Goal: Transaction & Acquisition: Purchase product/service

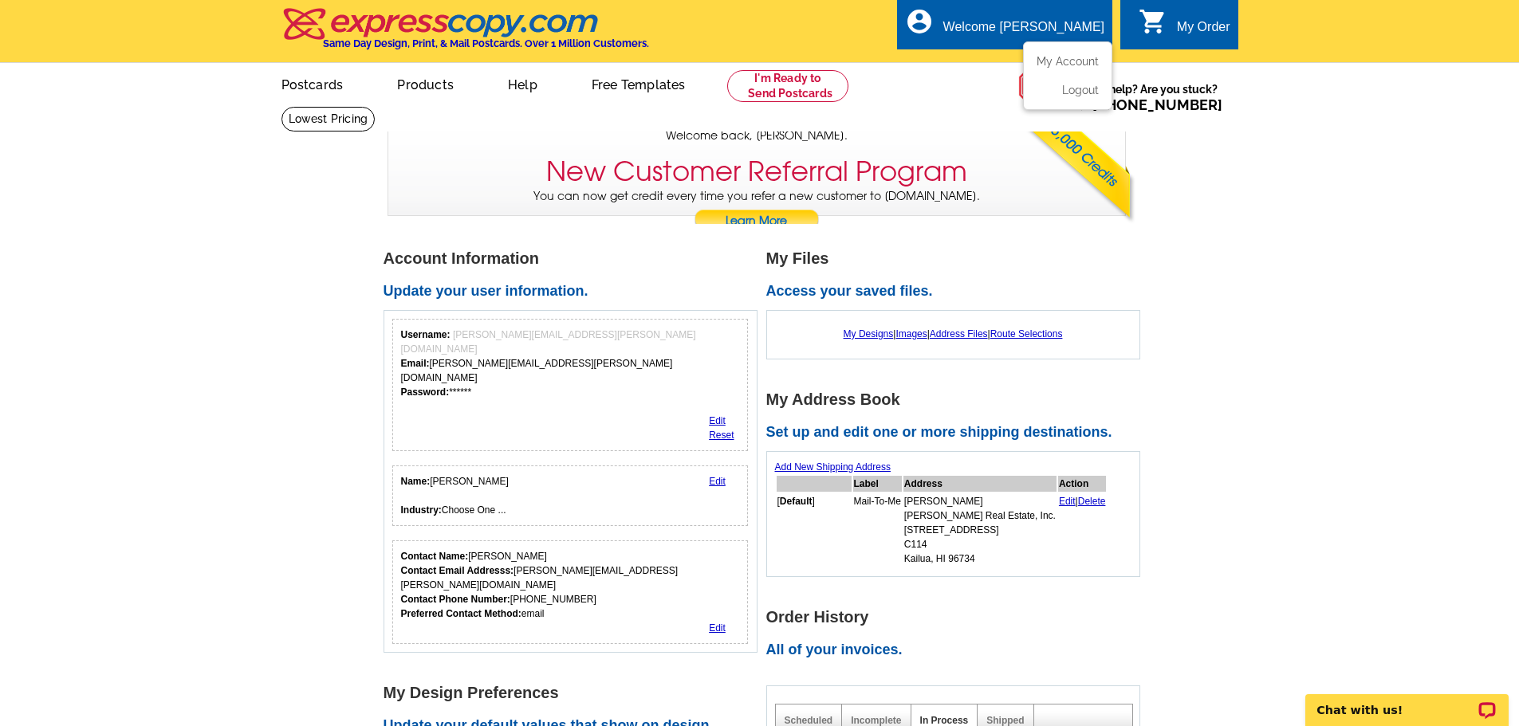
click at [1027, 30] on div "Welcome [PERSON_NAME]" at bounding box center [1023, 31] width 161 height 22
click at [319, 85] on link "Postcards" at bounding box center [312, 83] width 112 height 37
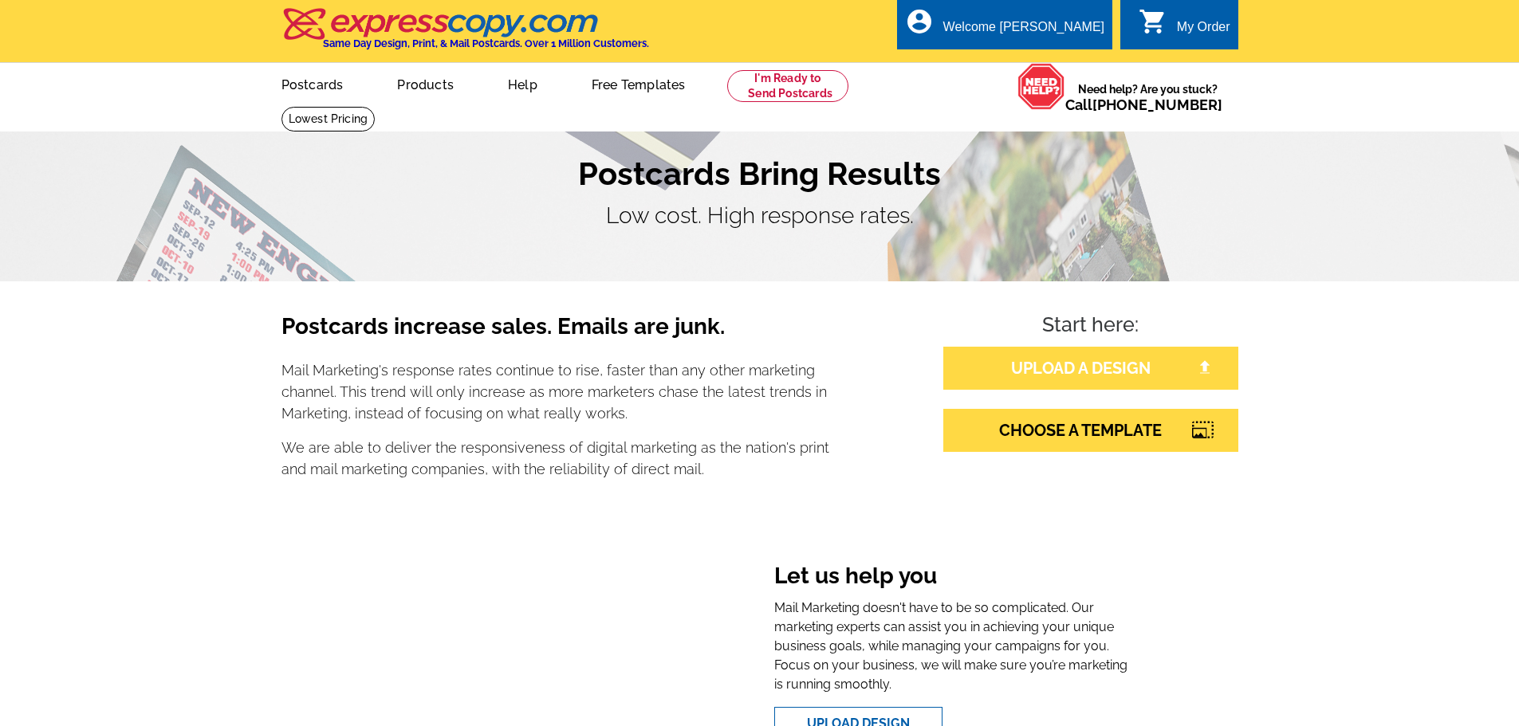
click at [1125, 365] on link "UPLOAD A DESIGN" at bounding box center [1090, 368] width 295 height 43
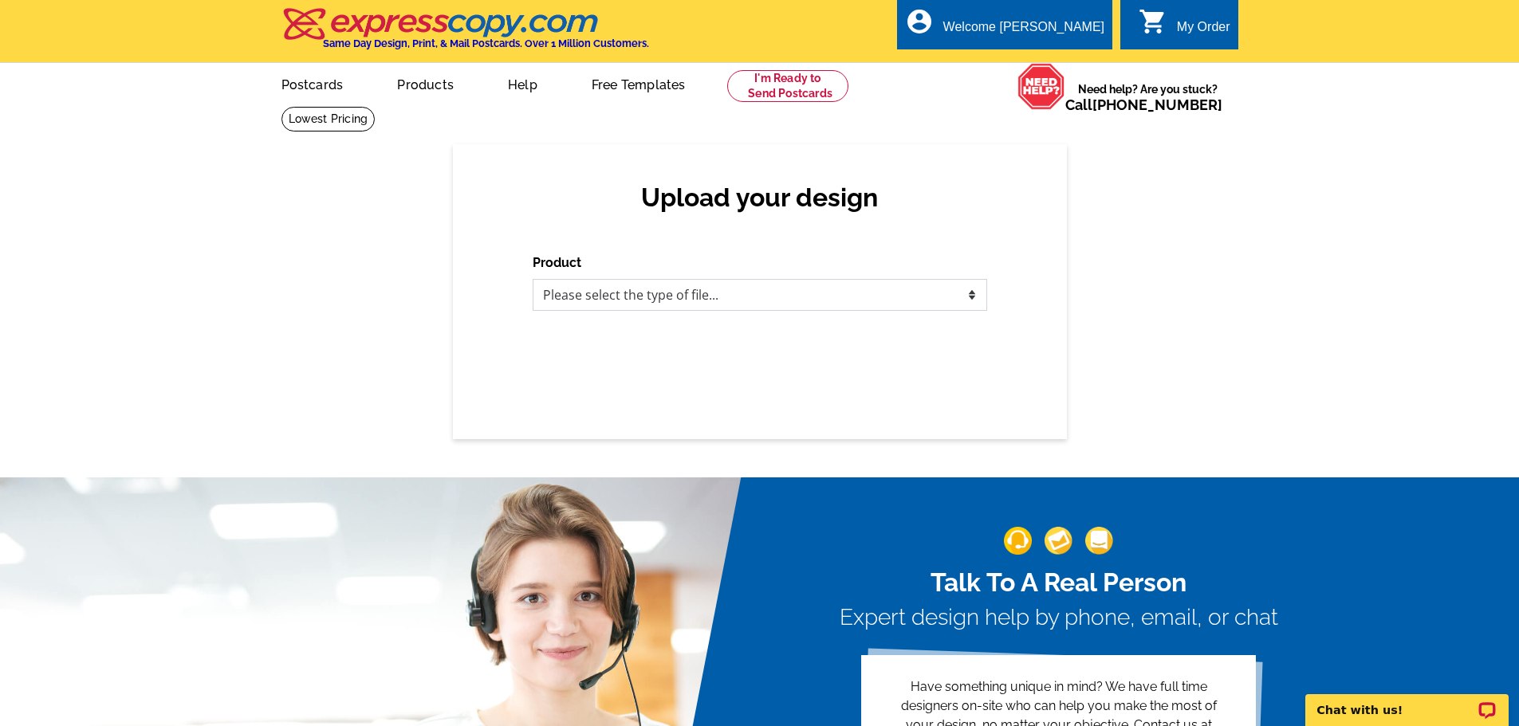
click at [855, 285] on select "Please select the type of file... Postcards Business Cards Letters and flyers G…" at bounding box center [760, 295] width 455 height 32
select select "1"
click at [533, 280] on select "Please select the type of file... Postcards Business Cards Letters and flyers G…" at bounding box center [760, 295] width 455 height 32
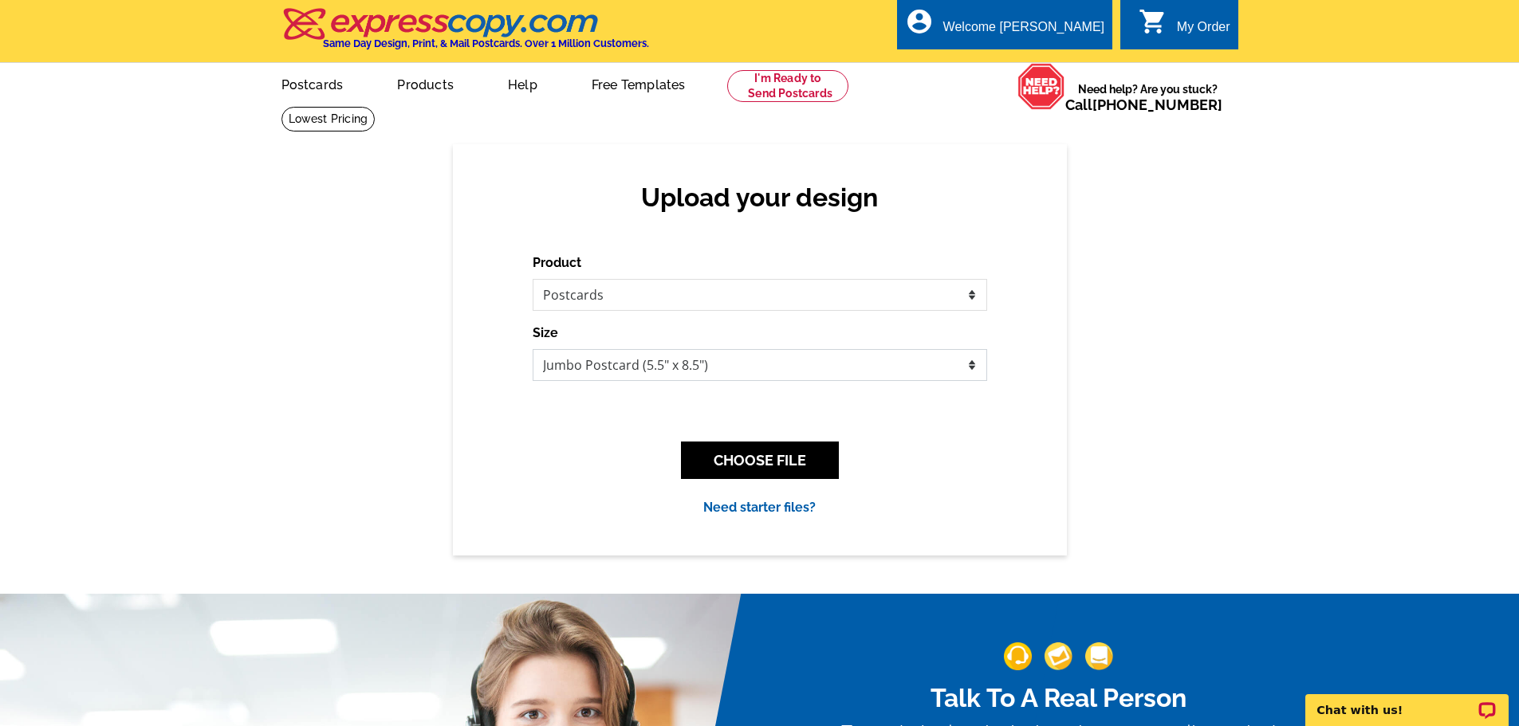
click at [757, 368] on select "Jumbo Postcard (5.5" x 8.5") Regular Postcard (4.25" x 5.6") Panoramic Postcard…" at bounding box center [760, 365] width 455 height 32
select select "1"
click at [533, 350] on select "Jumbo Postcard (5.5" x 8.5") Regular Postcard (4.25" x 5.6") Panoramic Postcard…" at bounding box center [760, 365] width 455 height 32
click at [781, 463] on button "CHOOSE FILE" at bounding box center [760, 460] width 158 height 37
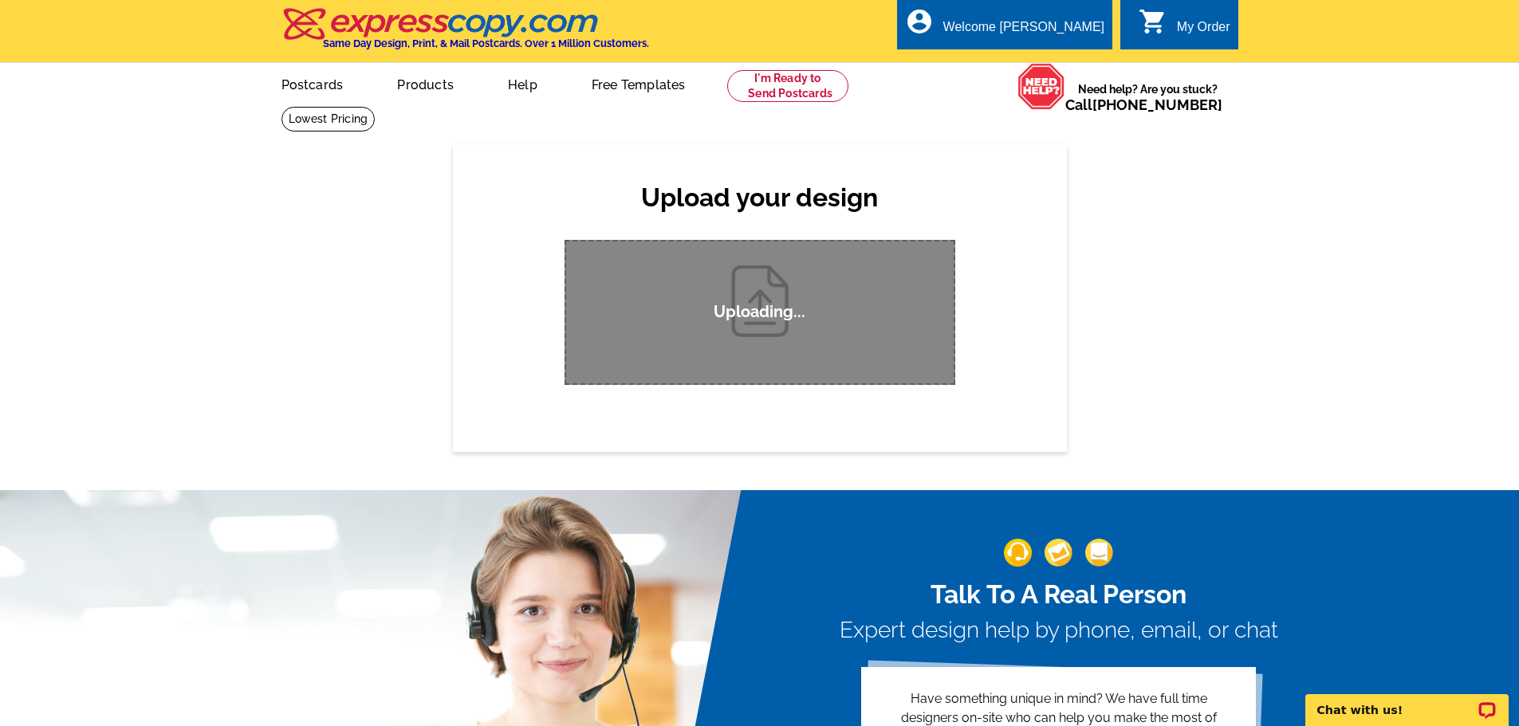
click at [280, 358] on div "Upload your design Product Please select the type of file... Postcards Business…" at bounding box center [759, 297] width 1519 height 307
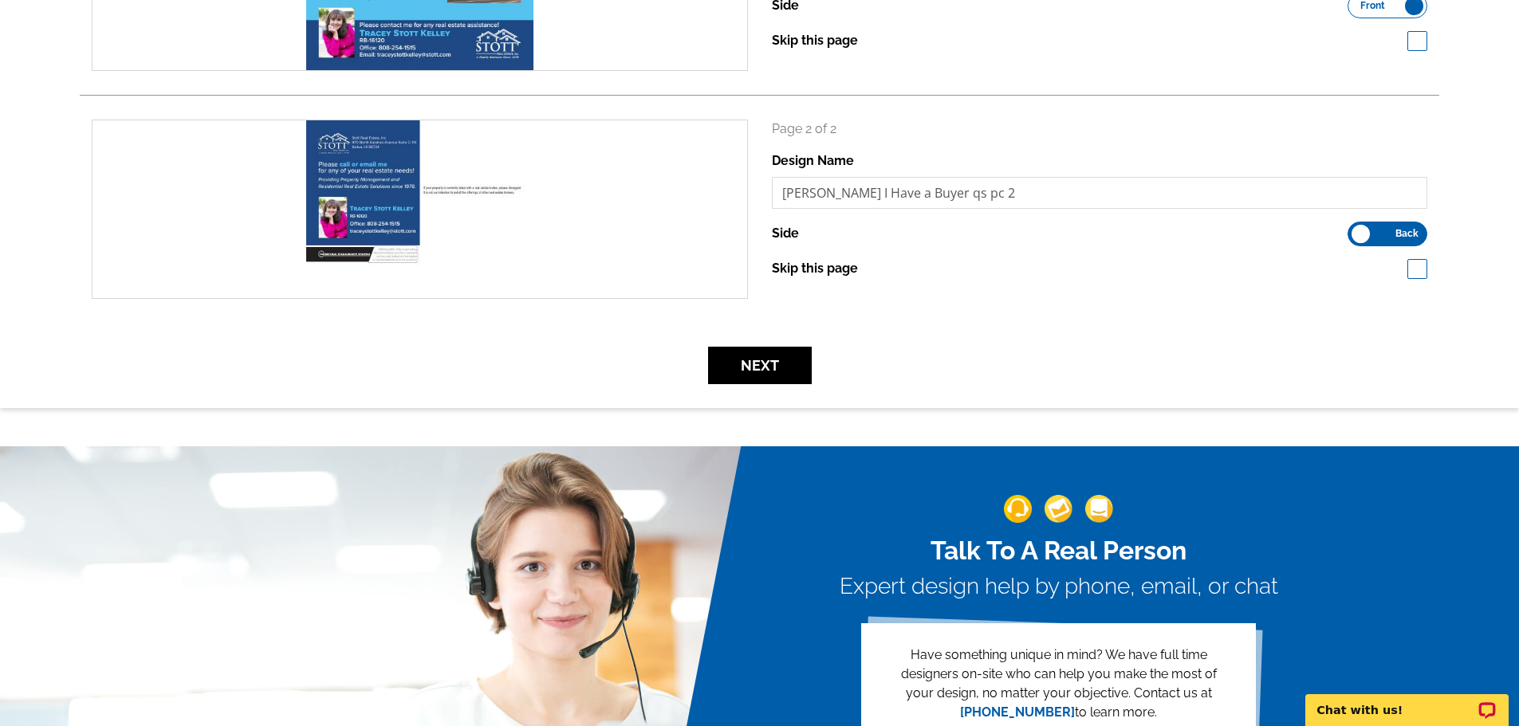
scroll to position [399, 0]
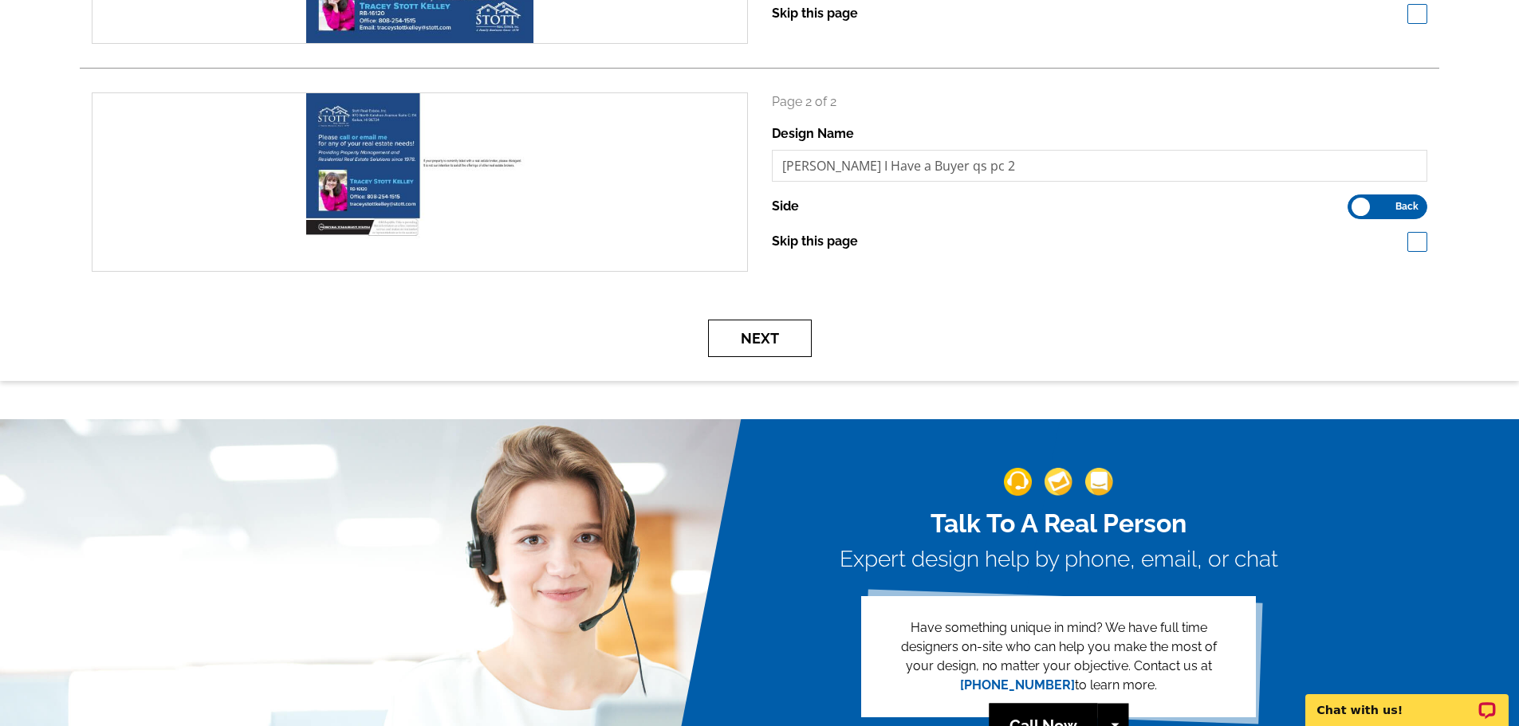
click at [731, 346] on button "Next" at bounding box center [760, 338] width 104 height 37
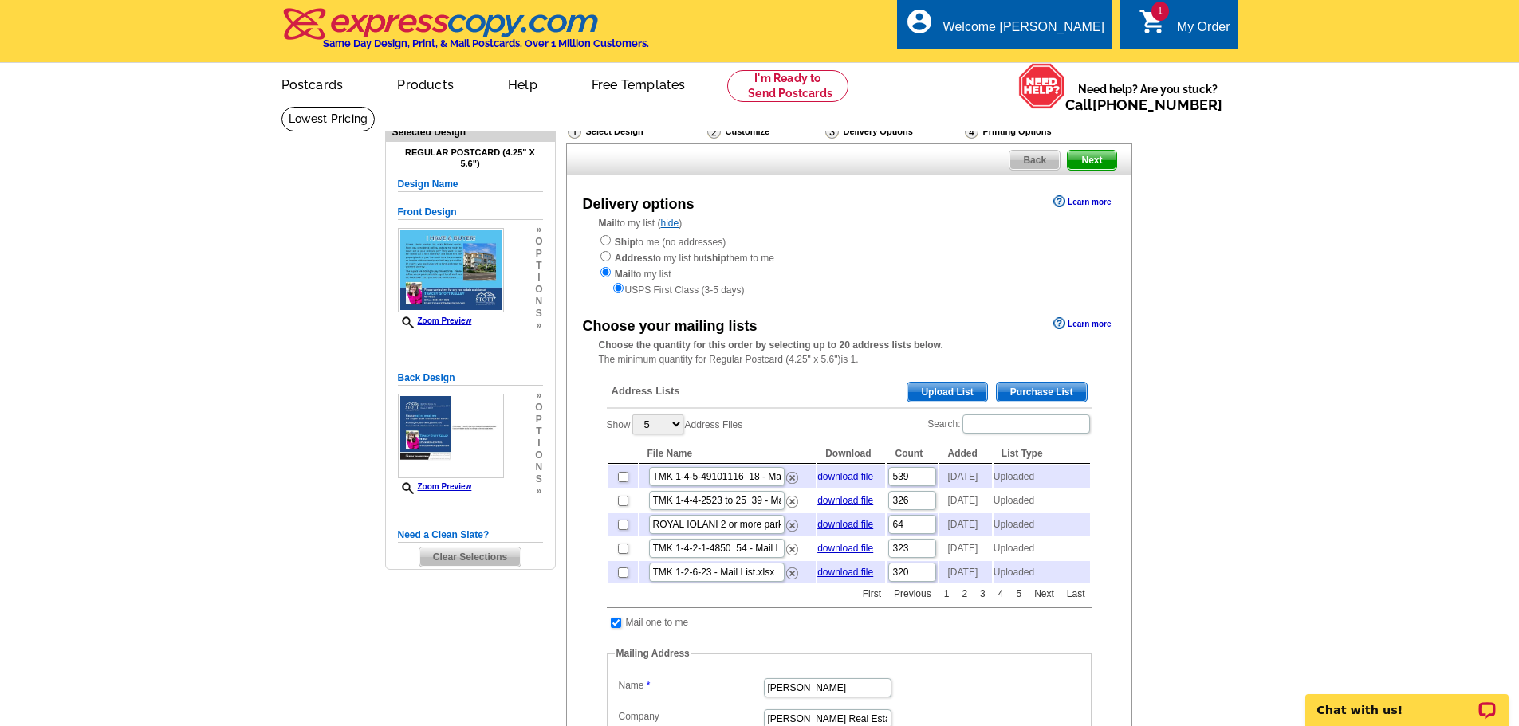
click at [943, 394] on span "Upload List" at bounding box center [946, 392] width 79 height 19
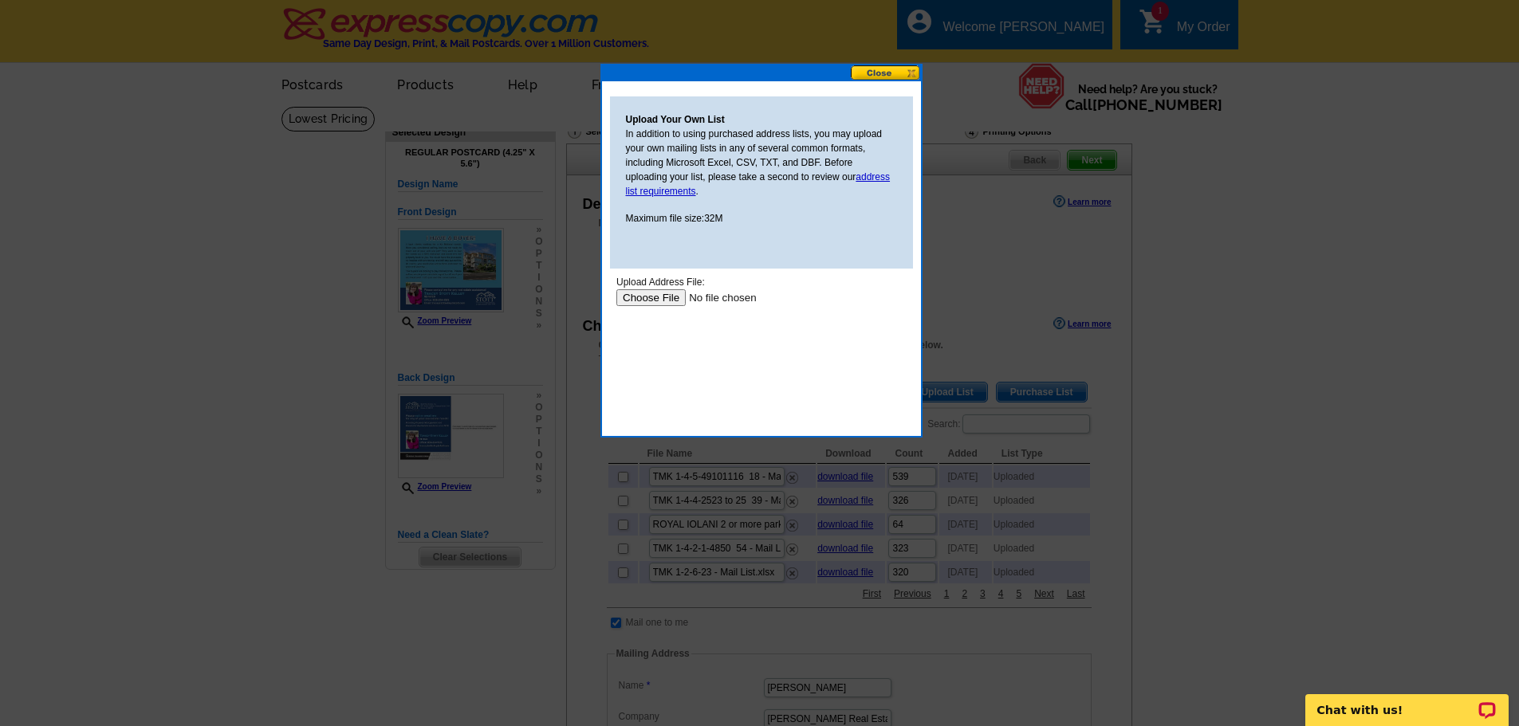
click at [655, 300] on input "file" at bounding box center [717, 297] width 202 height 17
type input "C:\fakepath\KA MALANAI AT KAILUA & KA MALANAI AT KAILUAph 2, 2 Bedrooms - Mail …"
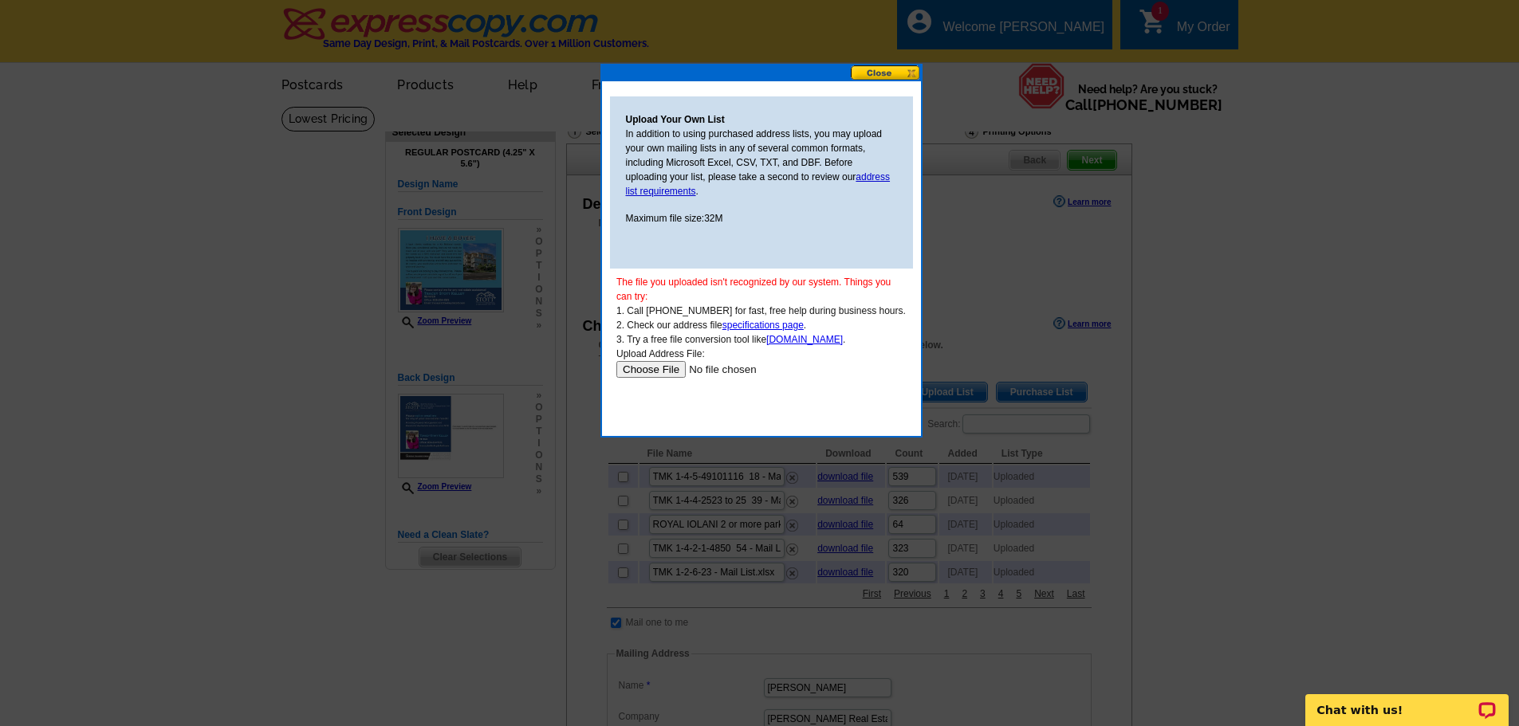
click at [647, 376] on input "file" at bounding box center [717, 369] width 202 height 17
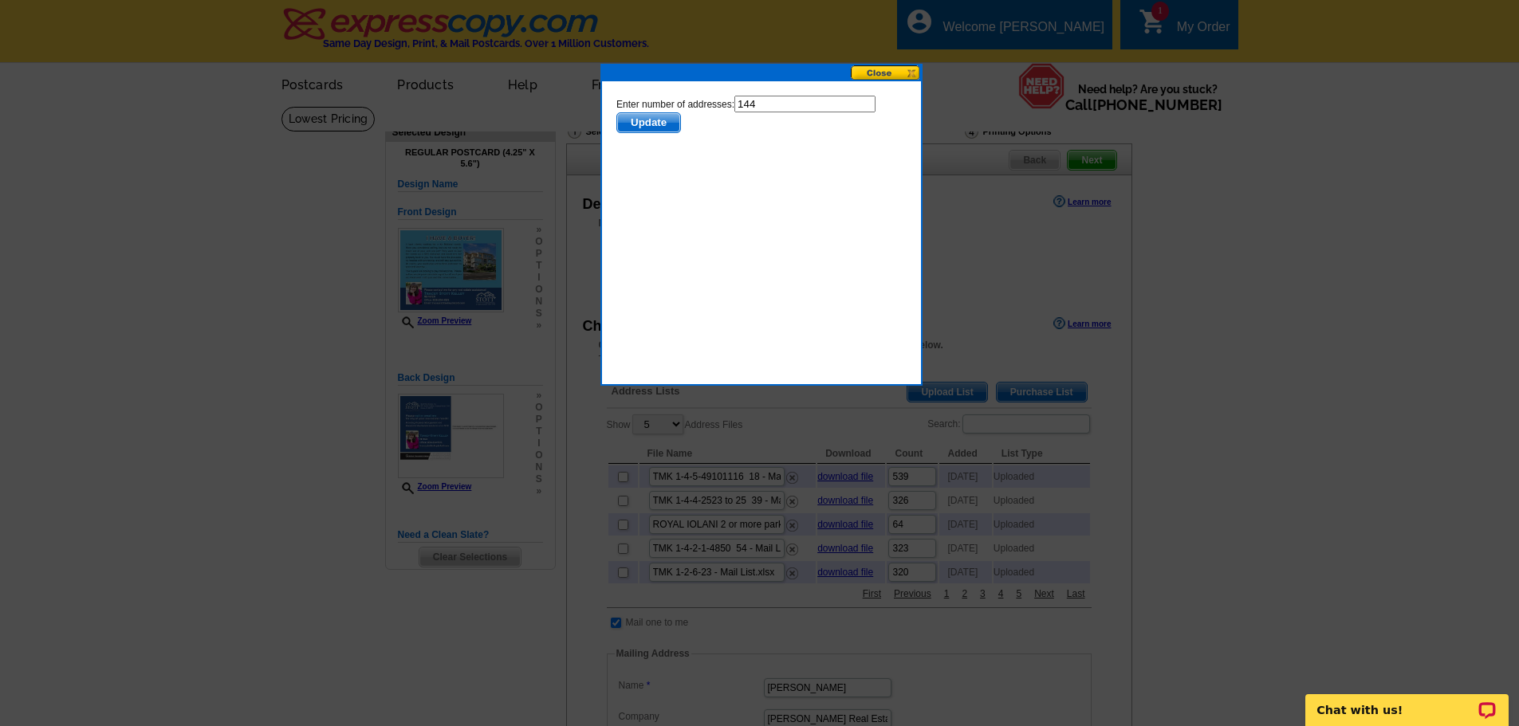
click at [648, 122] on span "Update" at bounding box center [647, 122] width 63 height 19
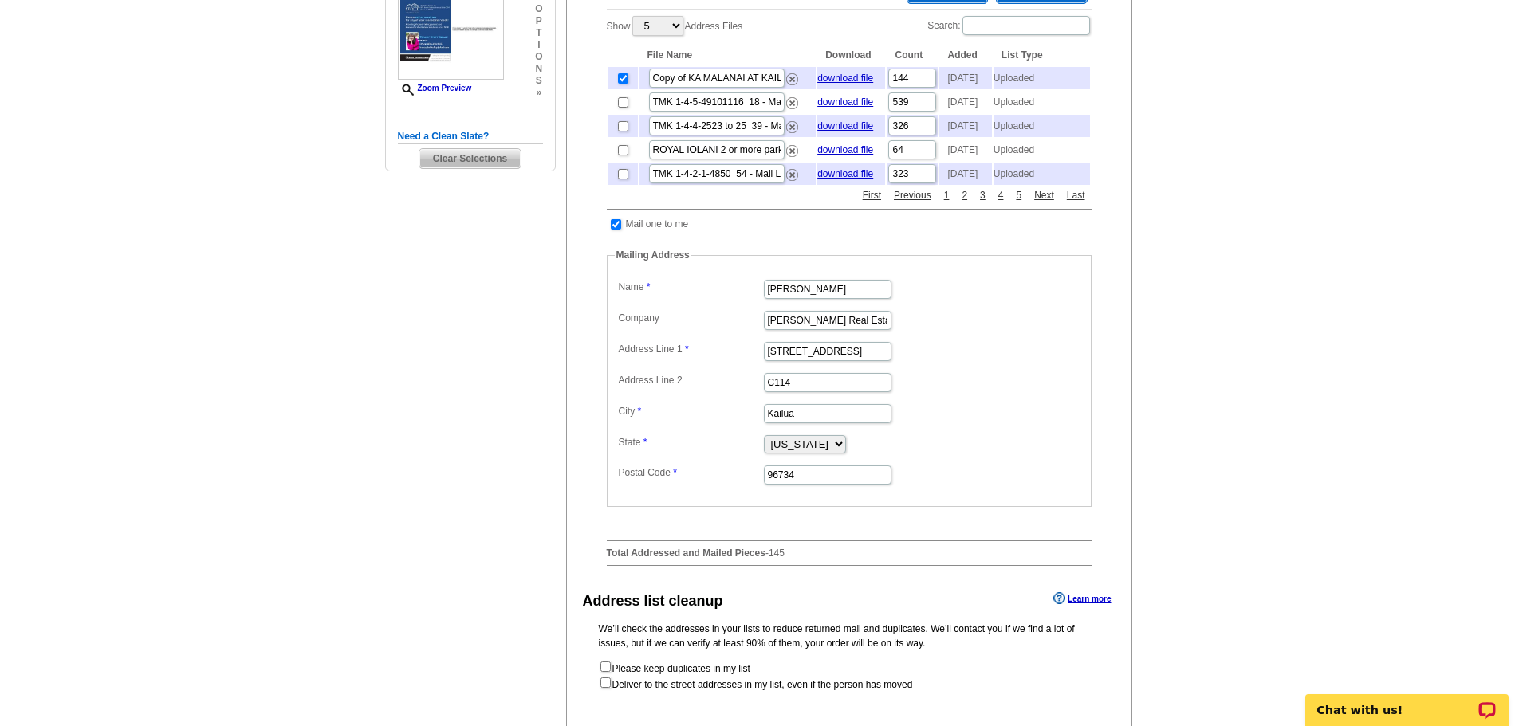
scroll to position [797, 0]
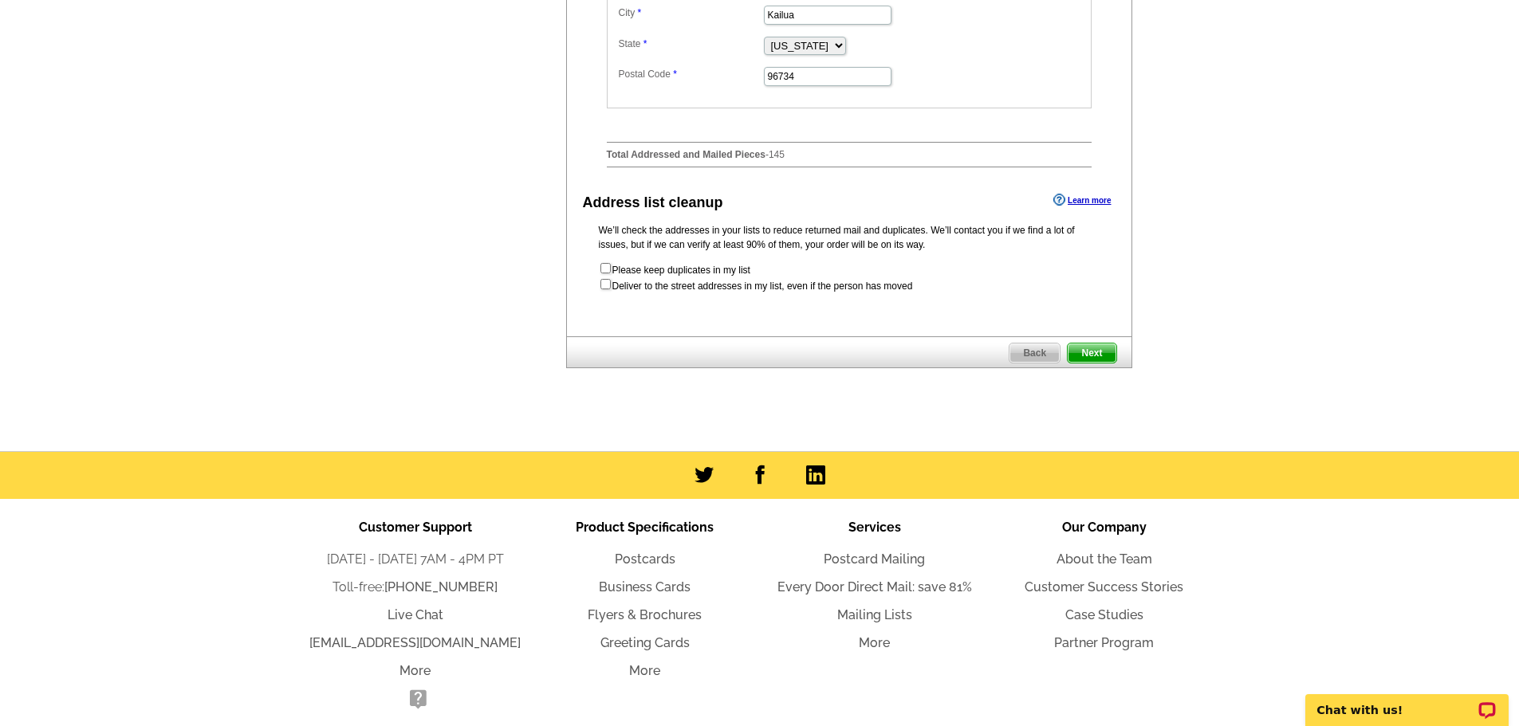
click at [1101, 363] on span "Next" at bounding box center [1092, 353] width 48 height 19
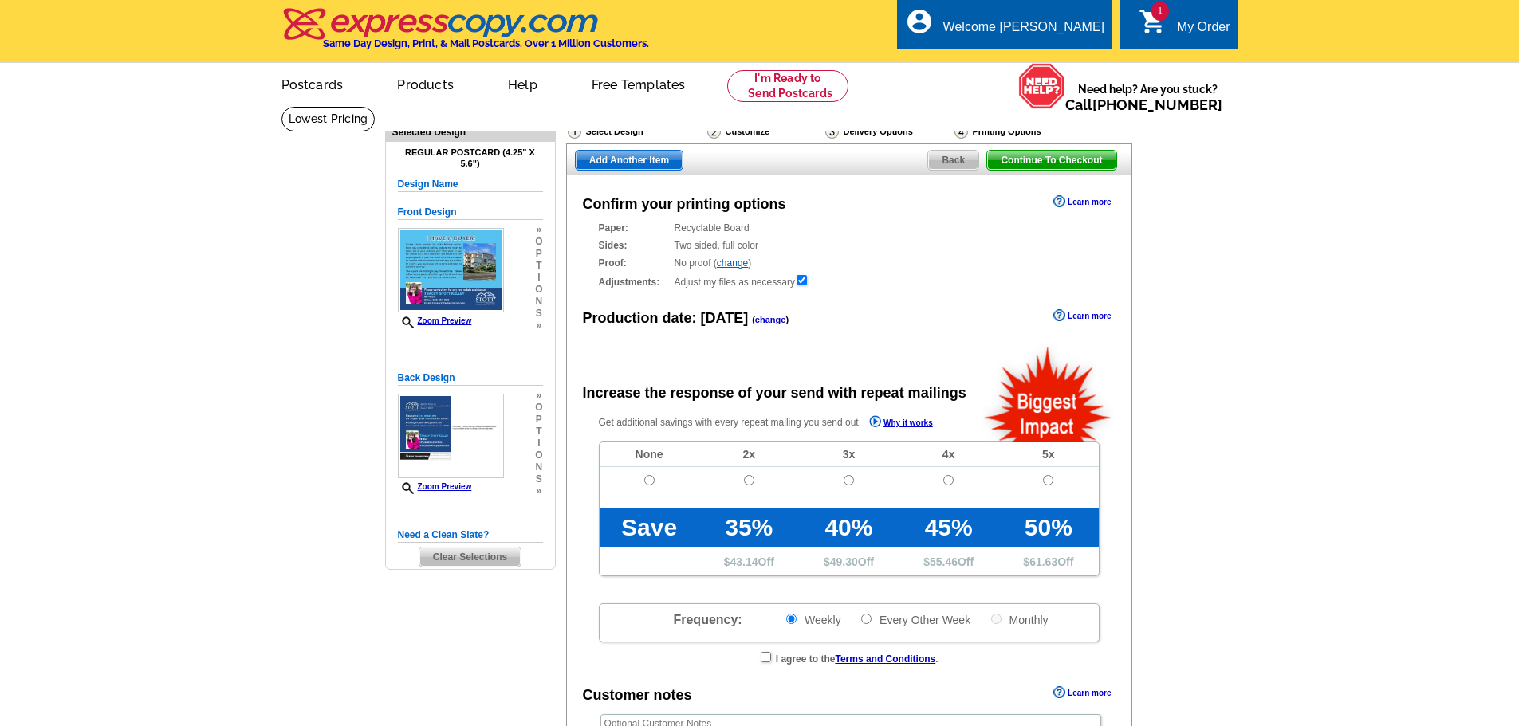
radio input "false"
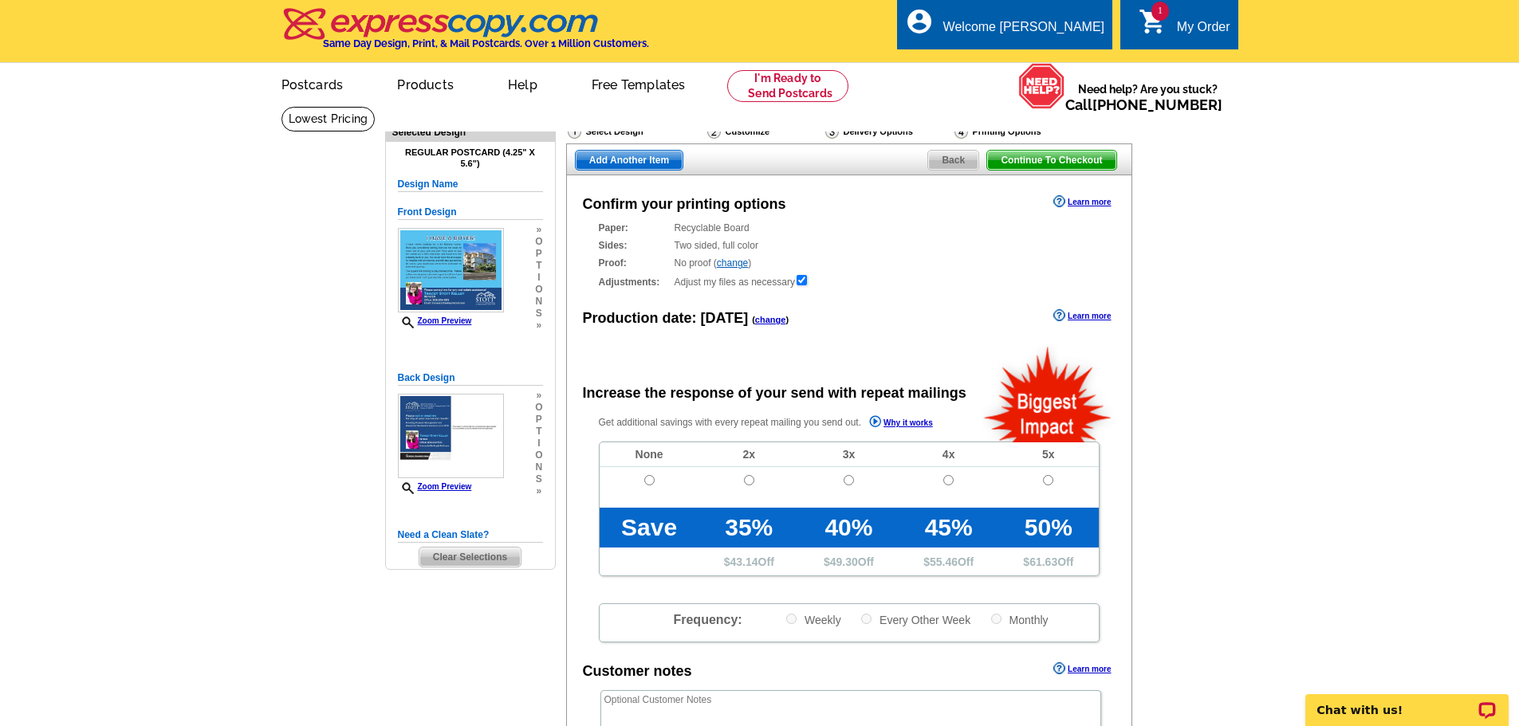
drag, startPoint x: 1088, startPoint y: 163, endPoint x: 1109, endPoint y: 197, distance: 40.1
click at [1088, 163] on span "Continue To Checkout" at bounding box center [1051, 160] width 128 height 19
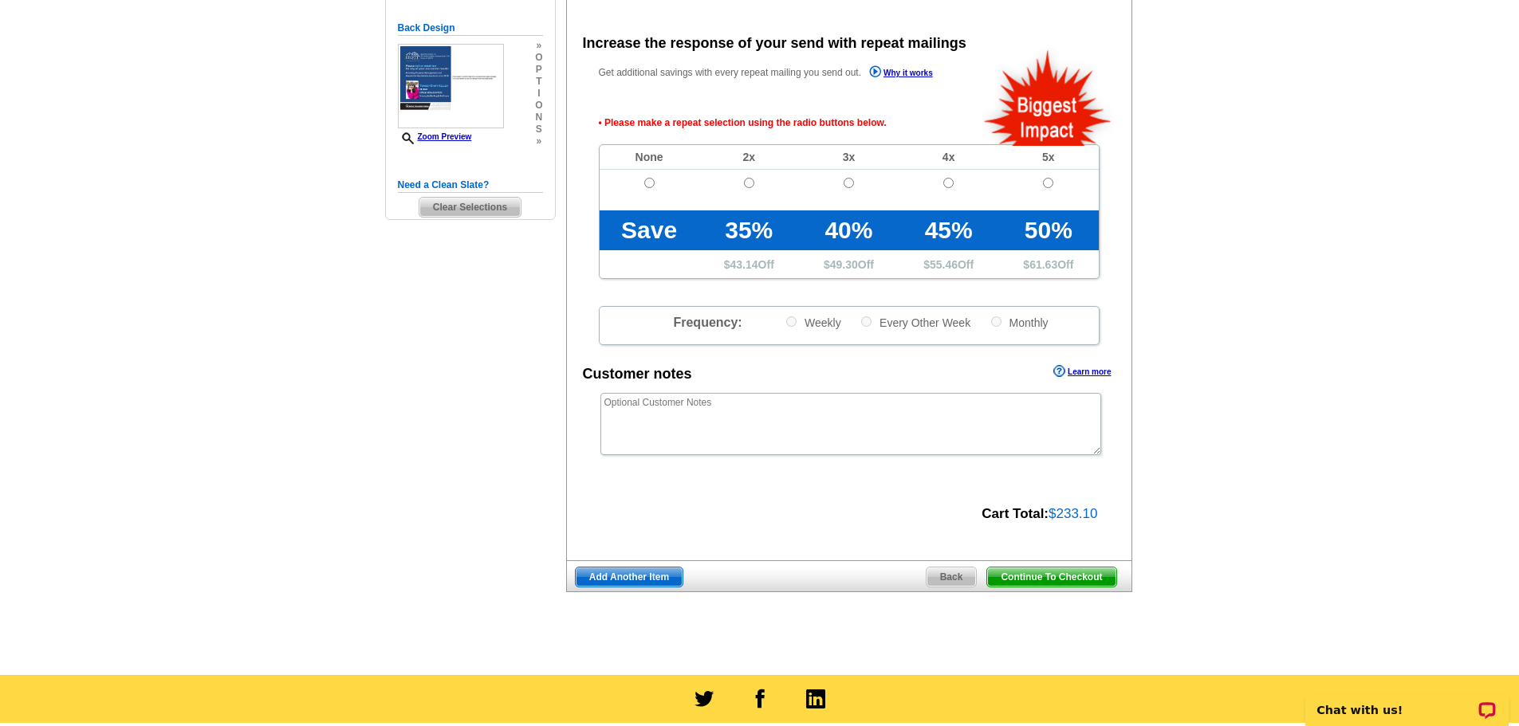
scroll to position [357, 0]
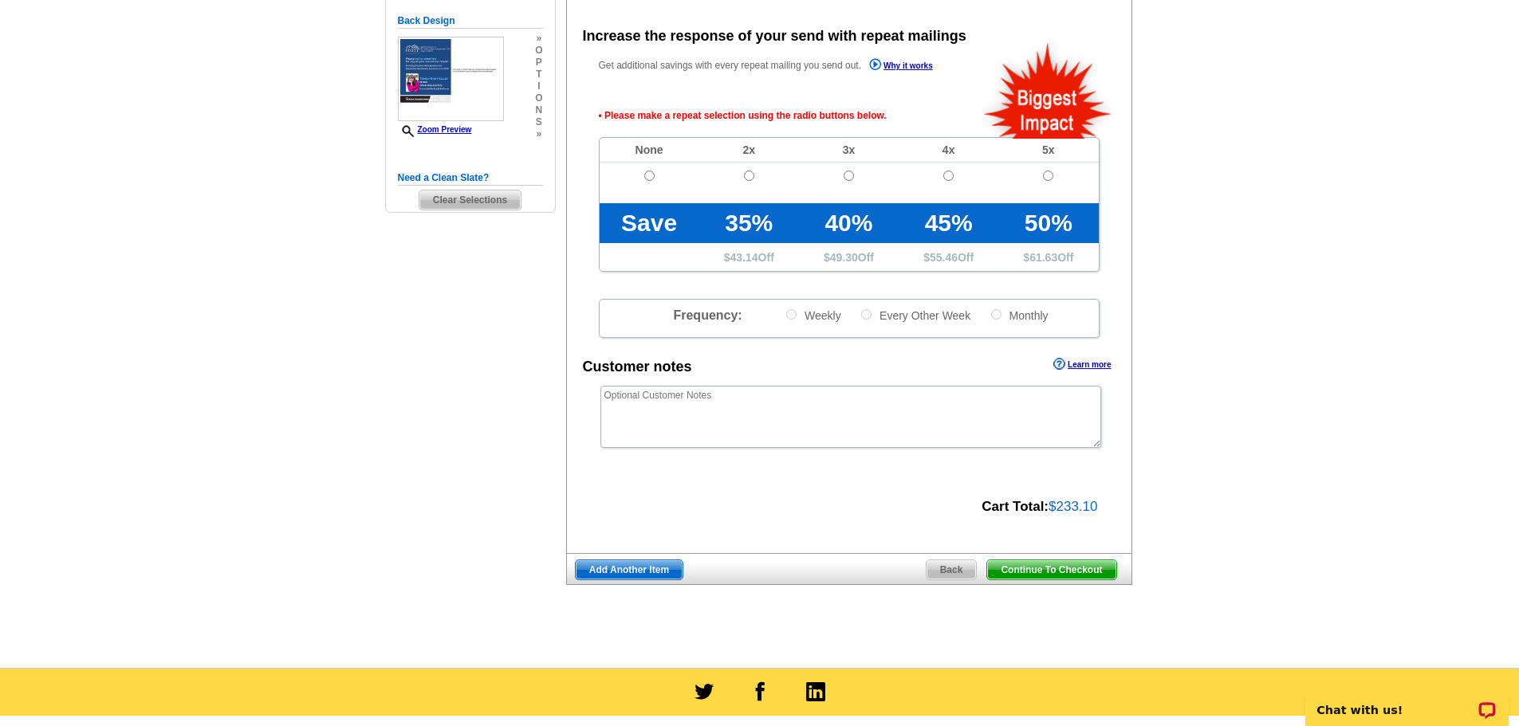
click at [655, 185] on td at bounding box center [650, 183] width 100 height 41
click at [651, 175] on input "radio" at bounding box center [649, 176] width 10 height 10
radio input "true"
click at [1082, 566] on span "Continue To Checkout" at bounding box center [1051, 570] width 128 height 19
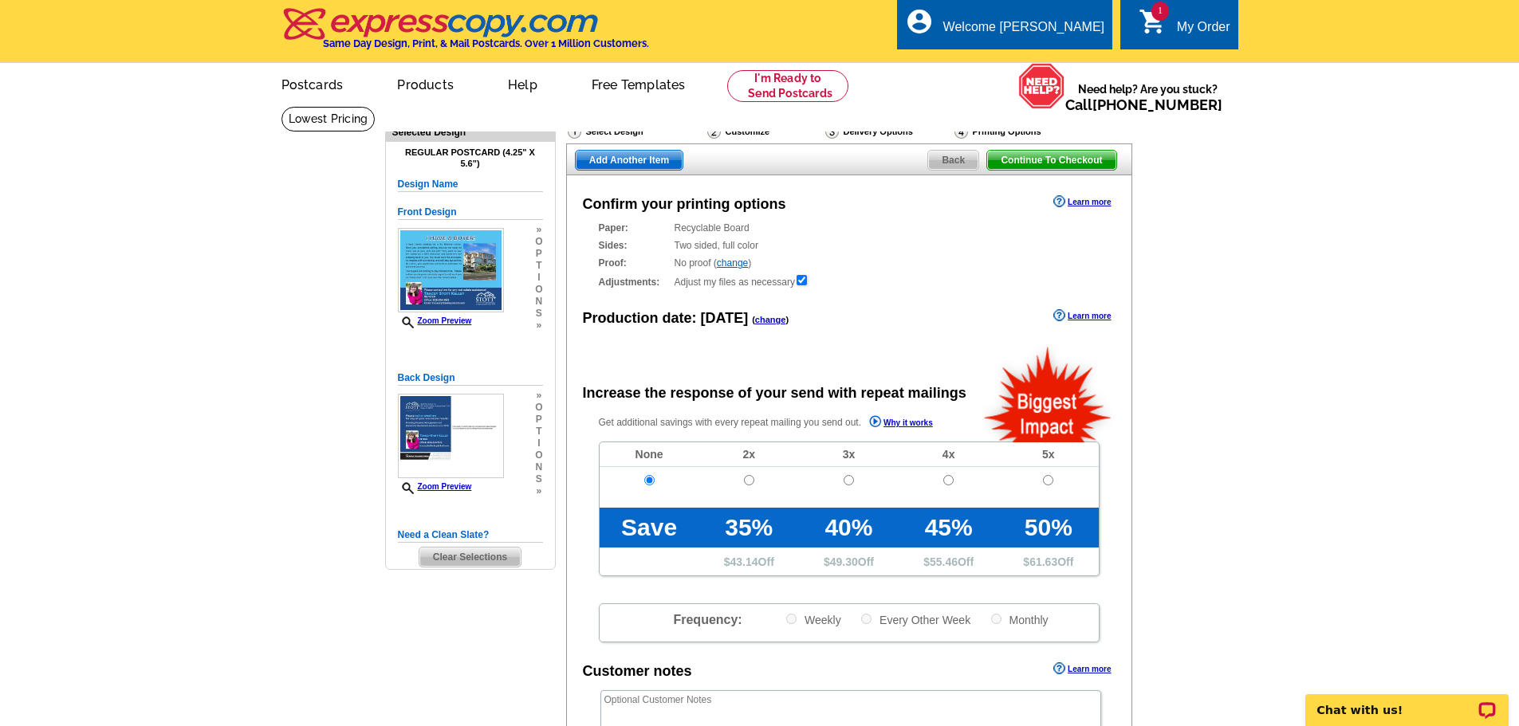
scroll to position [478, 0]
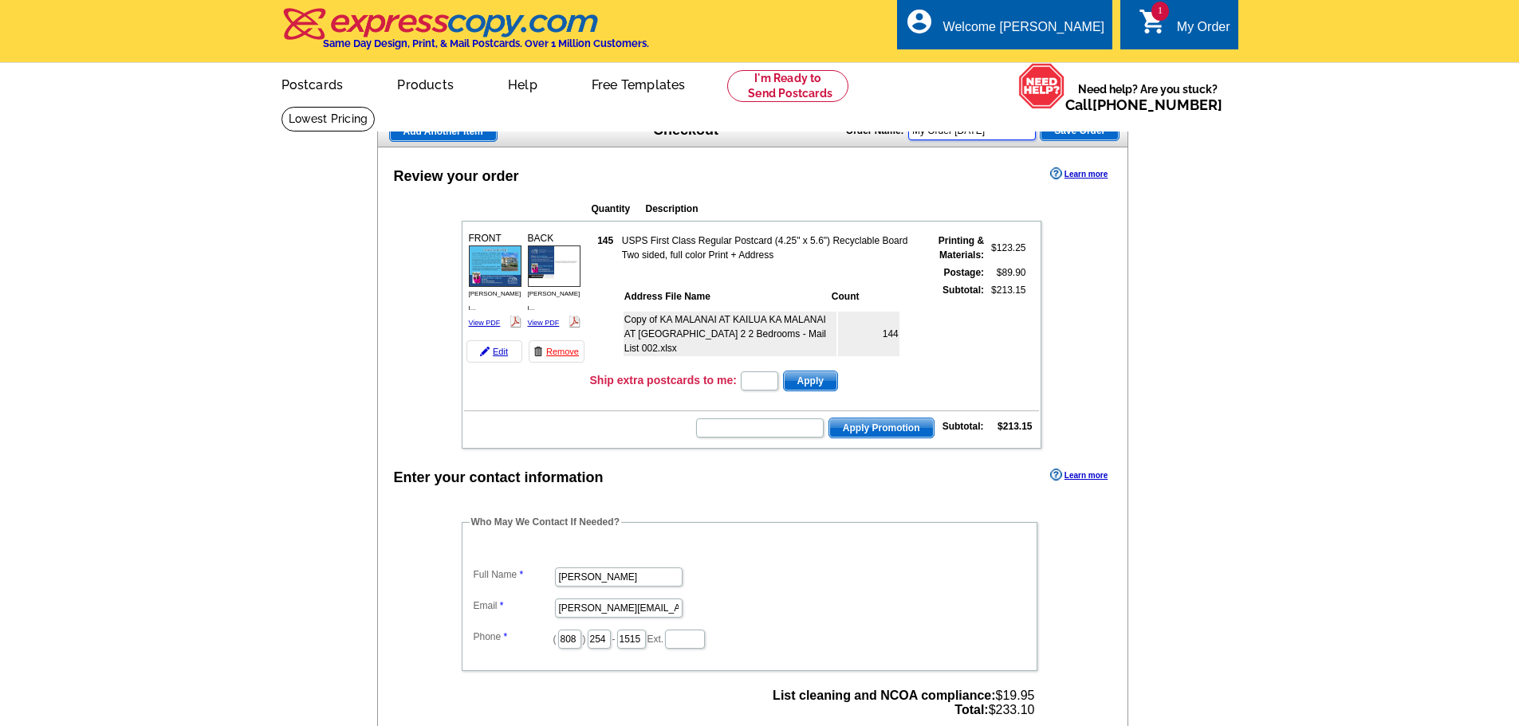
click at [966, 132] on input "My Order 2025-08-26" at bounding box center [972, 130] width 128 height 19
paste input "Ka Malanai"
type input "Ka Malanai"
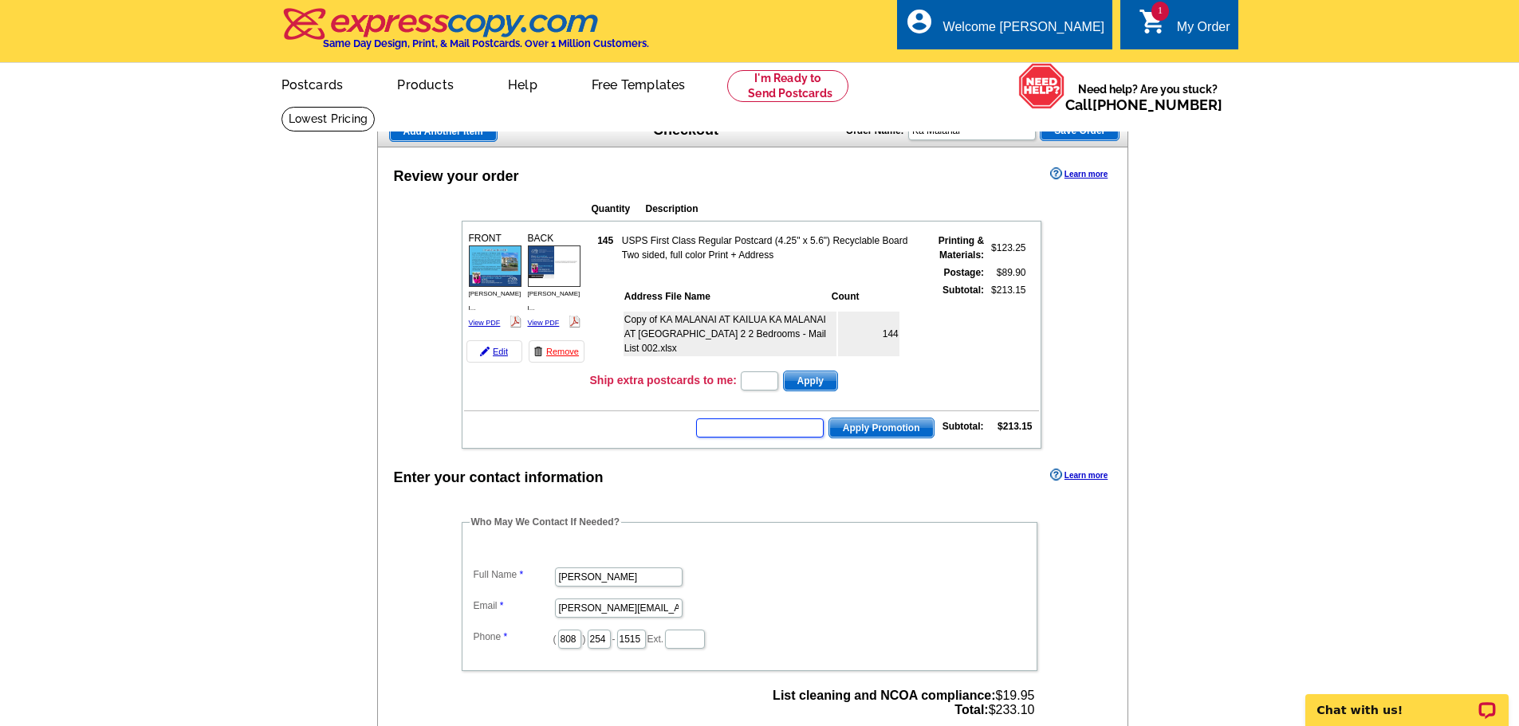
click at [750, 431] on input "text" at bounding box center [760, 428] width 128 height 19
type input "chat20"
click at [899, 431] on span "Apply Promotion" at bounding box center [881, 428] width 104 height 19
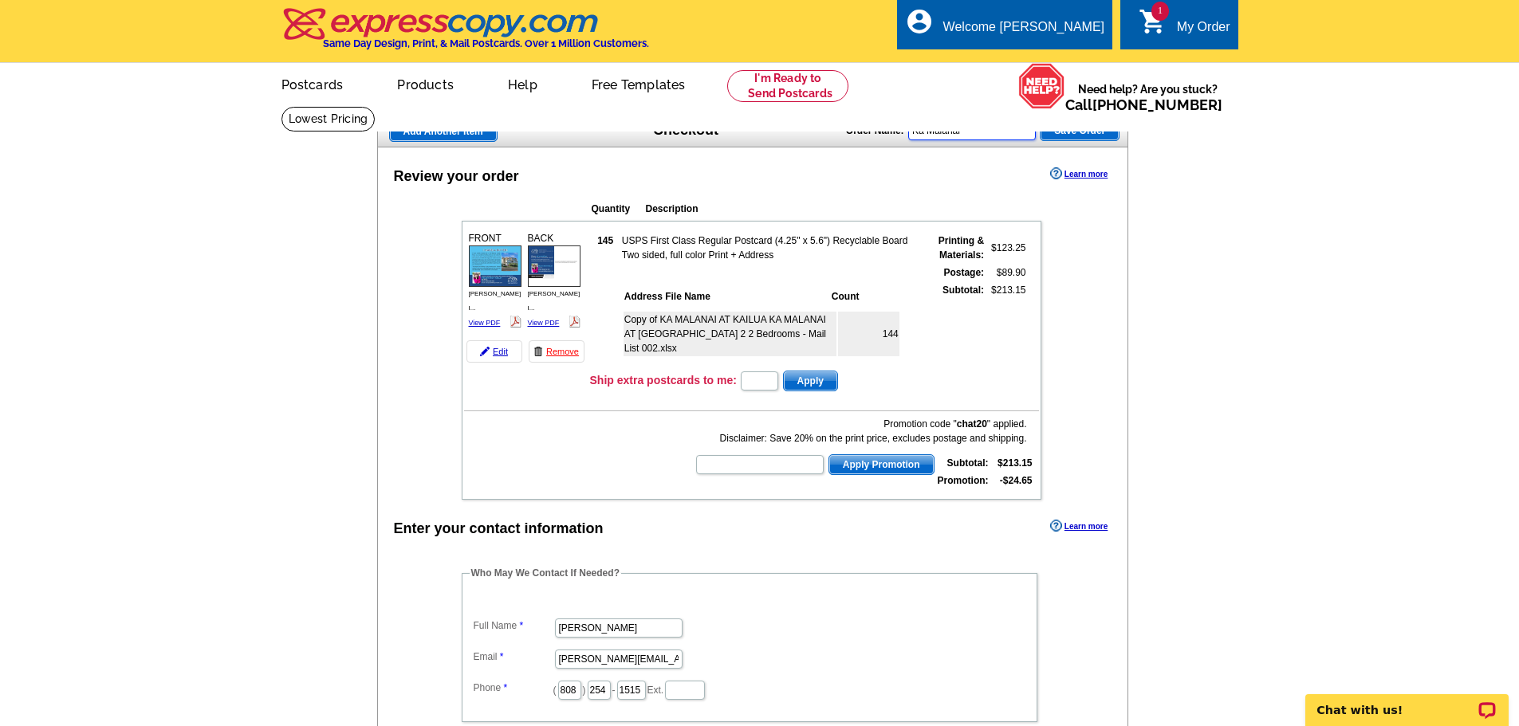
click at [947, 129] on input "Ka Malanai" at bounding box center [972, 130] width 128 height 19
click at [1065, 135] on span "Save Order" at bounding box center [1080, 130] width 78 height 19
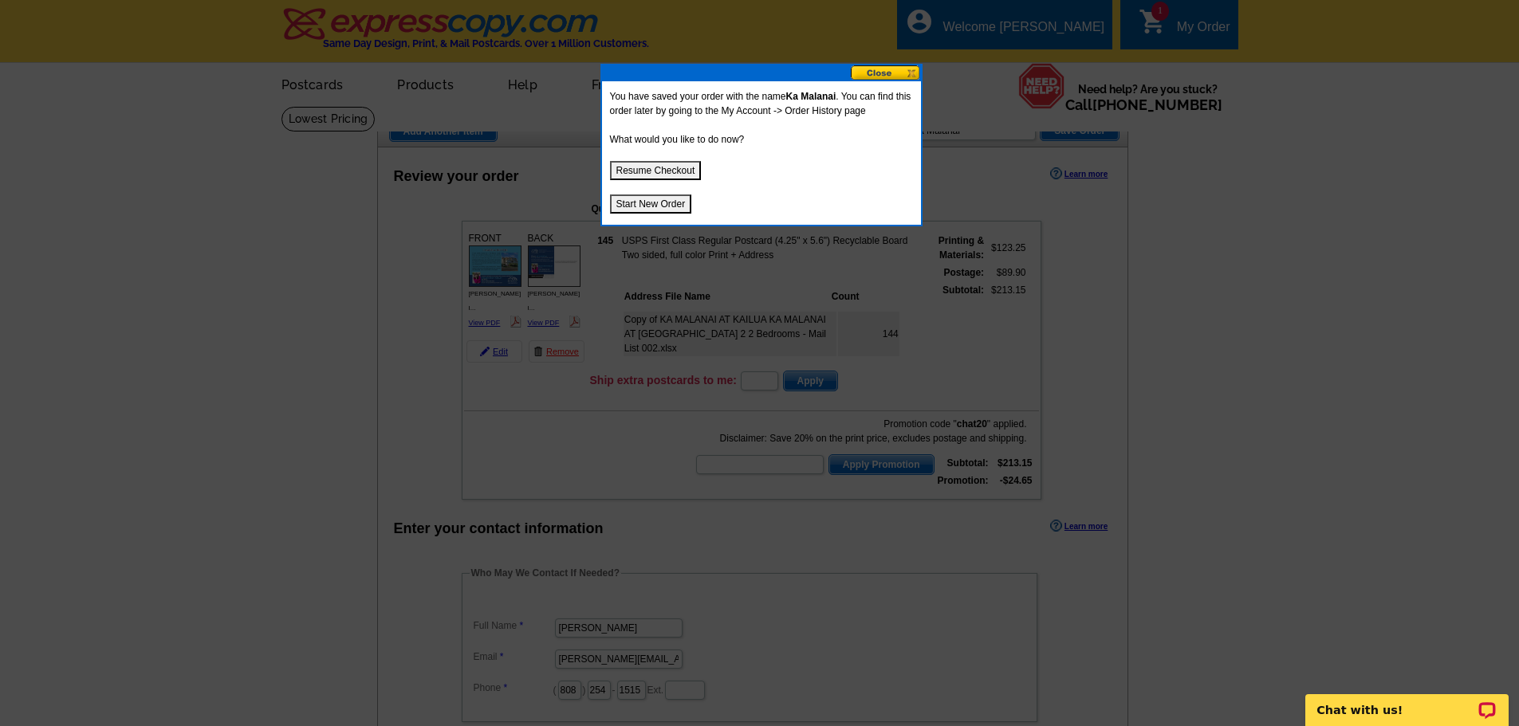
click at [678, 203] on button "Start New Order" at bounding box center [651, 204] width 82 height 19
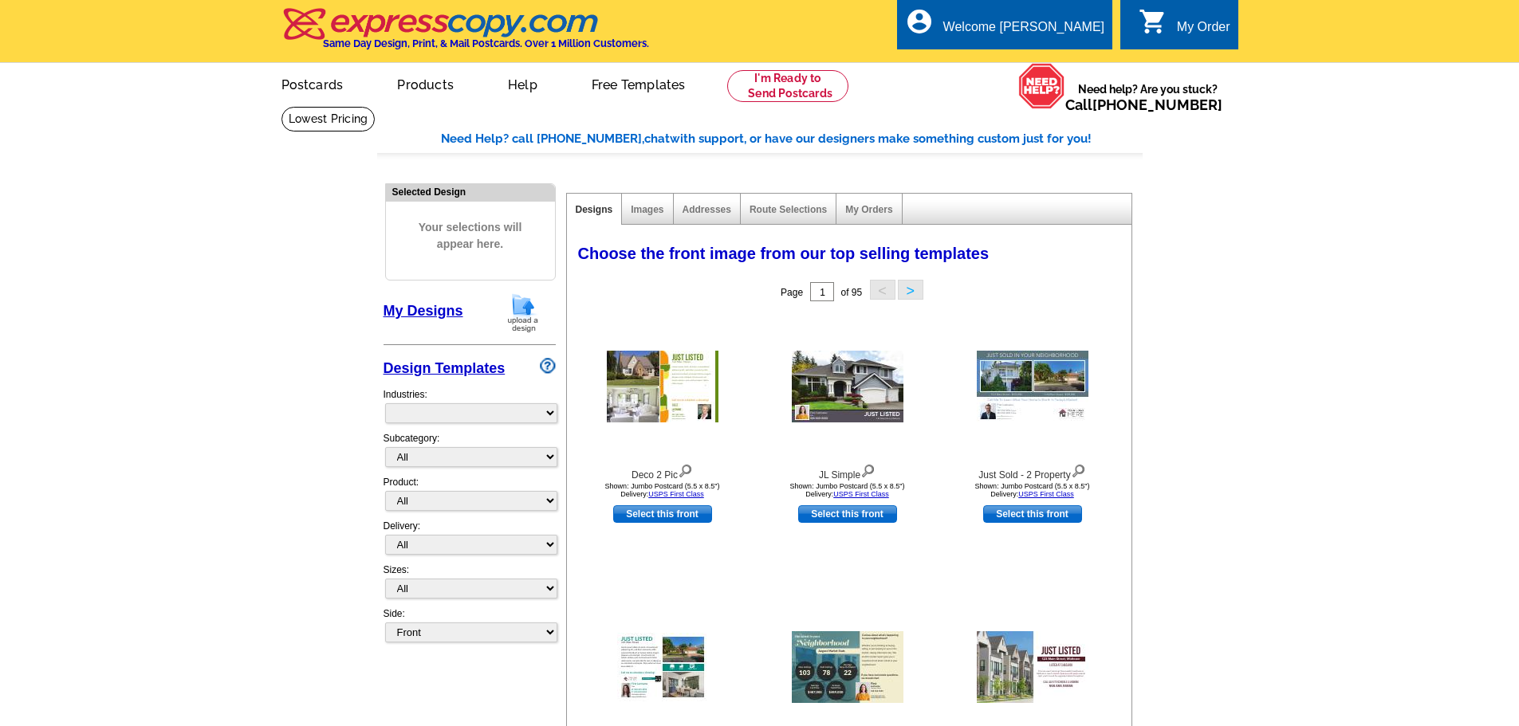
select select "785"
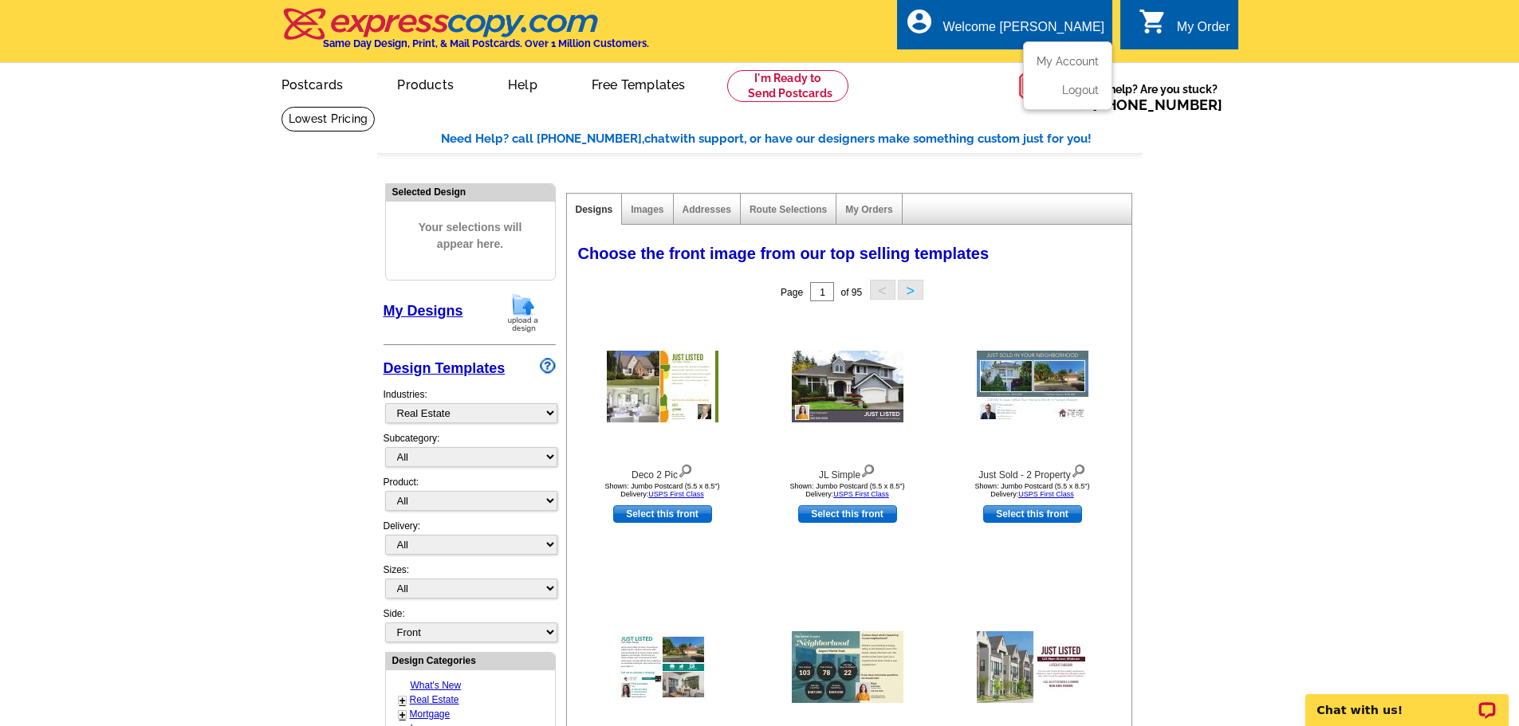
click at [1069, 55] on ul "My Account Logout" at bounding box center [1067, 75] width 89 height 69
click at [1065, 62] on link "My Account" at bounding box center [1064, 61] width 69 height 14
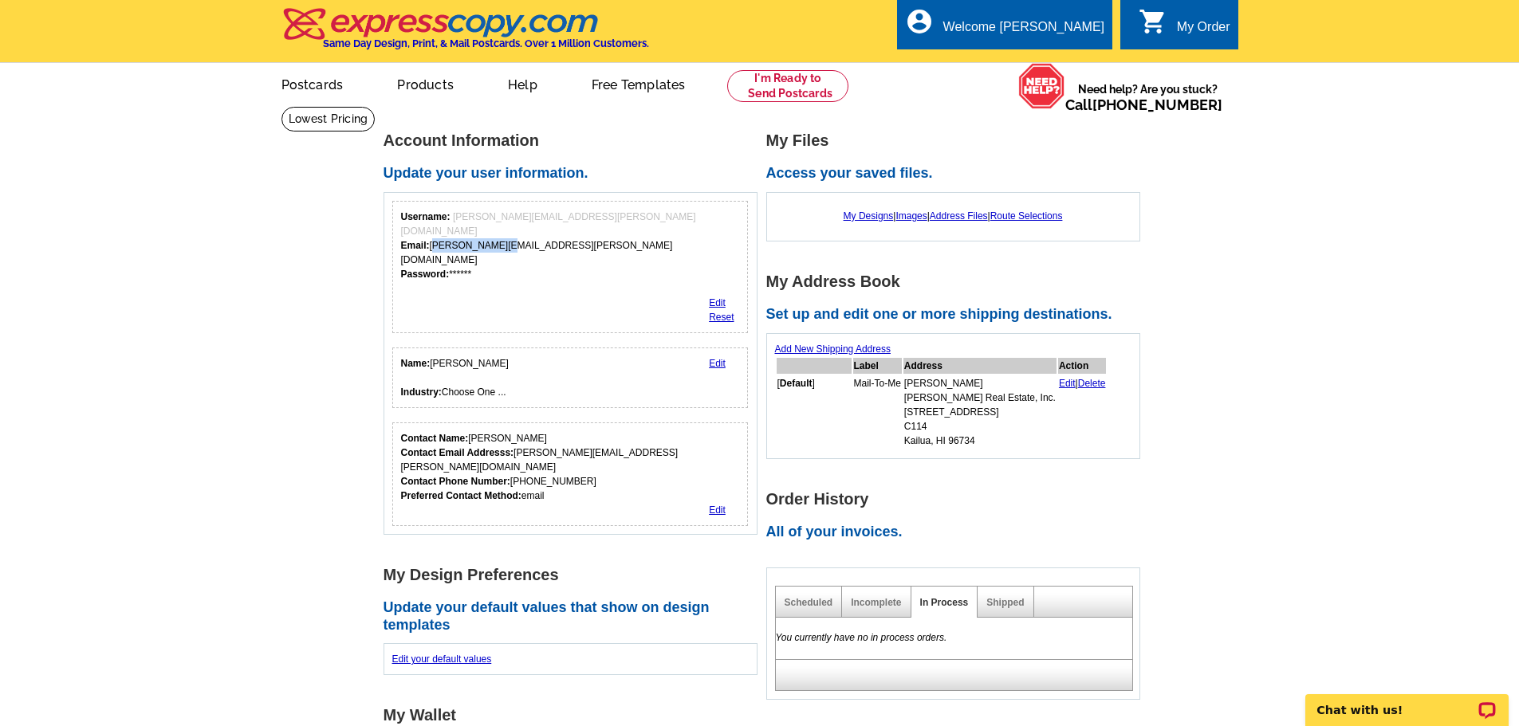
drag, startPoint x: 496, startPoint y: 234, endPoint x: 435, endPoint y: 229, distance: 61.6
click at [435, 229] on div "Username: [PERSON_NAME][EMAIL_ADDRESS][PERSON_NAME][DOMAIN_NAME] Email: [PERSON…" at bounding box center [570, 246] width 339 height 72
copy div "[PERSON_NAME][EMAIL_ADDRESS][PERSON_NAME][DOMAIN_NAME]"
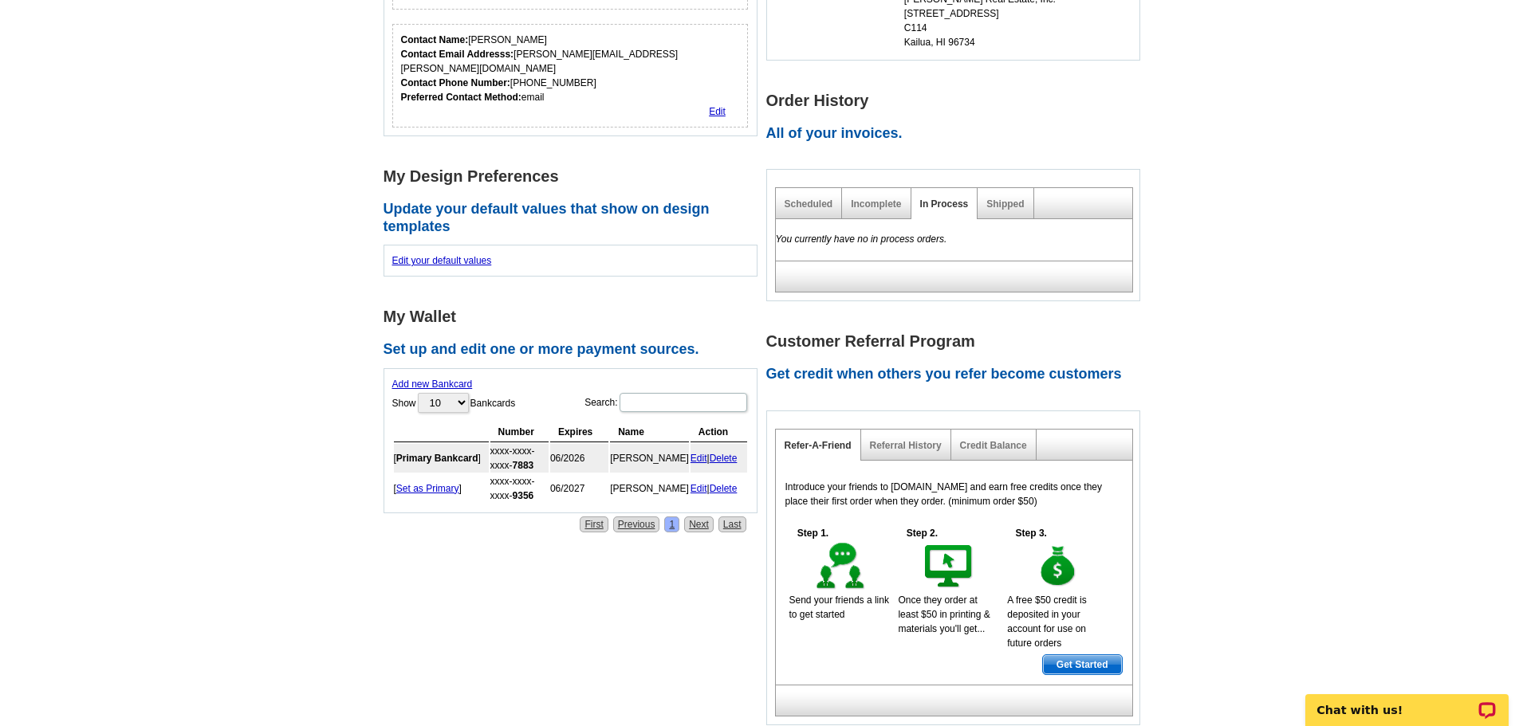
click at [807, 215] on div "Scheduled" at bounding box center [809, 203] width 67 height 31
click at [867, 207] on link "Incomplete" at bounding box center [876, 204] width 50 height 11
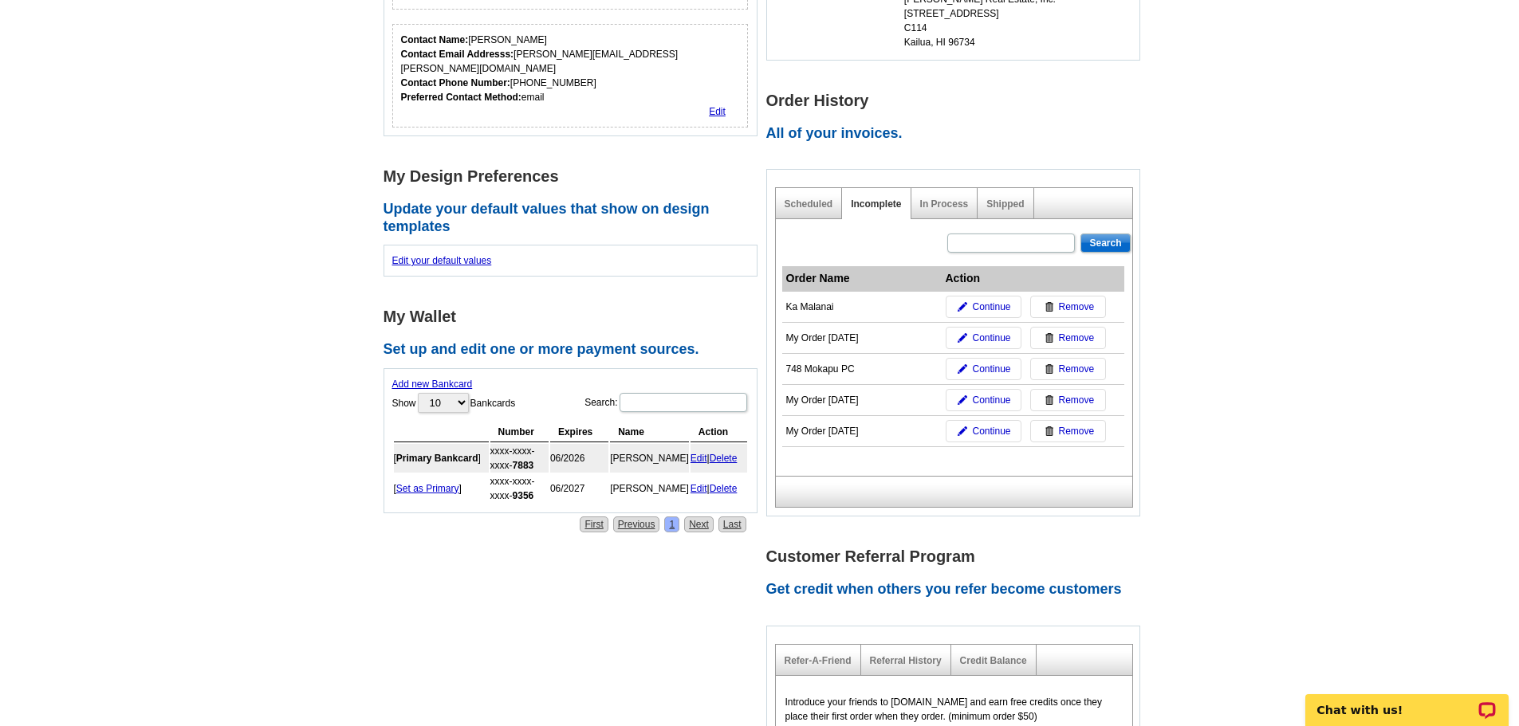
drag, startPoint x: 843, startPoint y: 309, endPoint x: 783, endPoint y: 306, distance: 59.9
click at [783, 306] on td "Ka Malanai" at bounding box center [861, 307] width 159 height 31
copy div "Ka Malanai"
